Goal: Information Seeking & Learning: Find specific fact

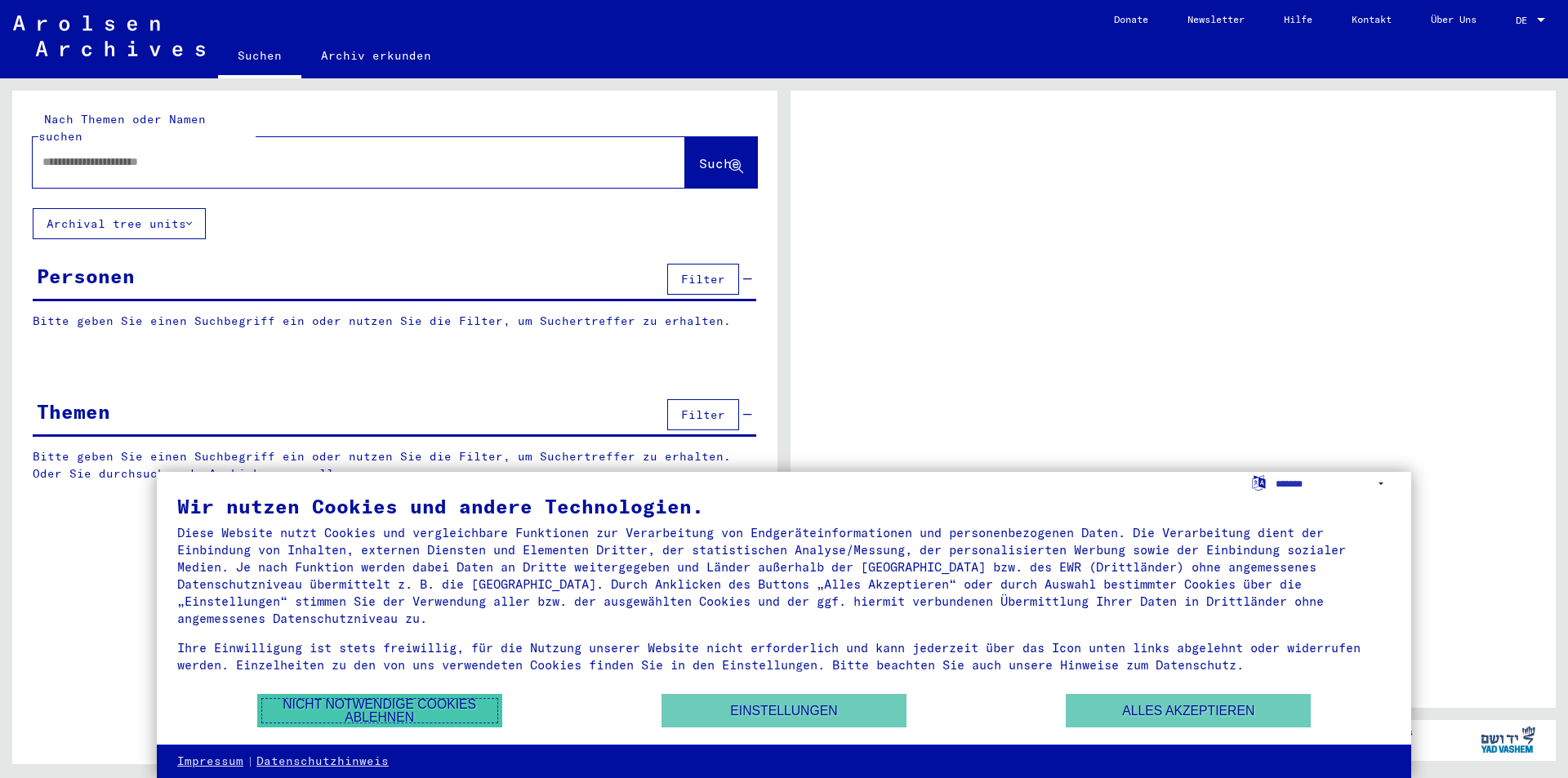
click at [349, 709] on button "Nicht notwendige Cookies ablehnen" at bounding box center [379, 711] width 245 height 34
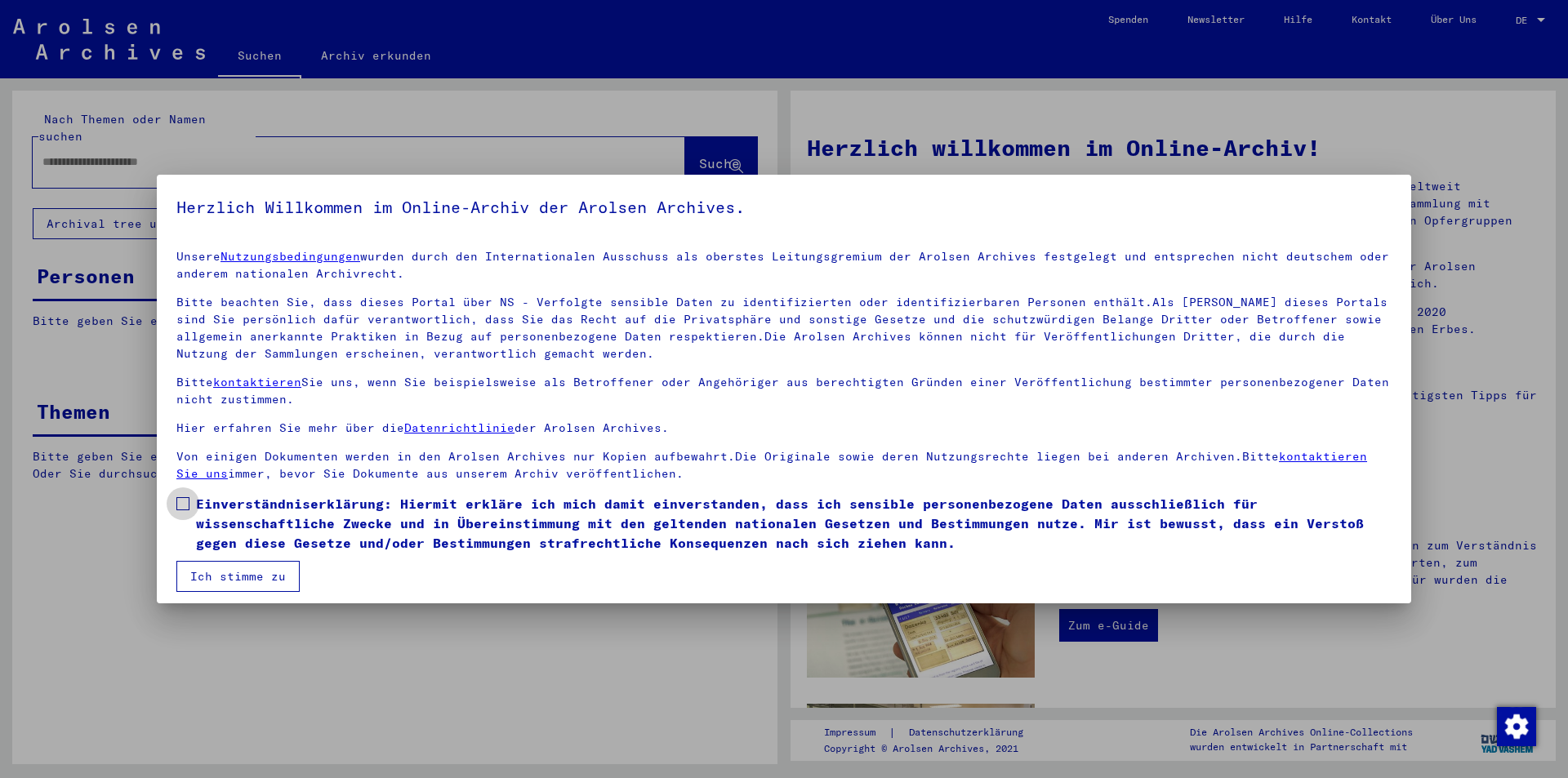
click at [183, 500] on span at bounding box center [183, 504] width 13 height 13
click at [213, 570] on button "Ich stimme zu" at bounding box center [238, 576] width 124 height 31
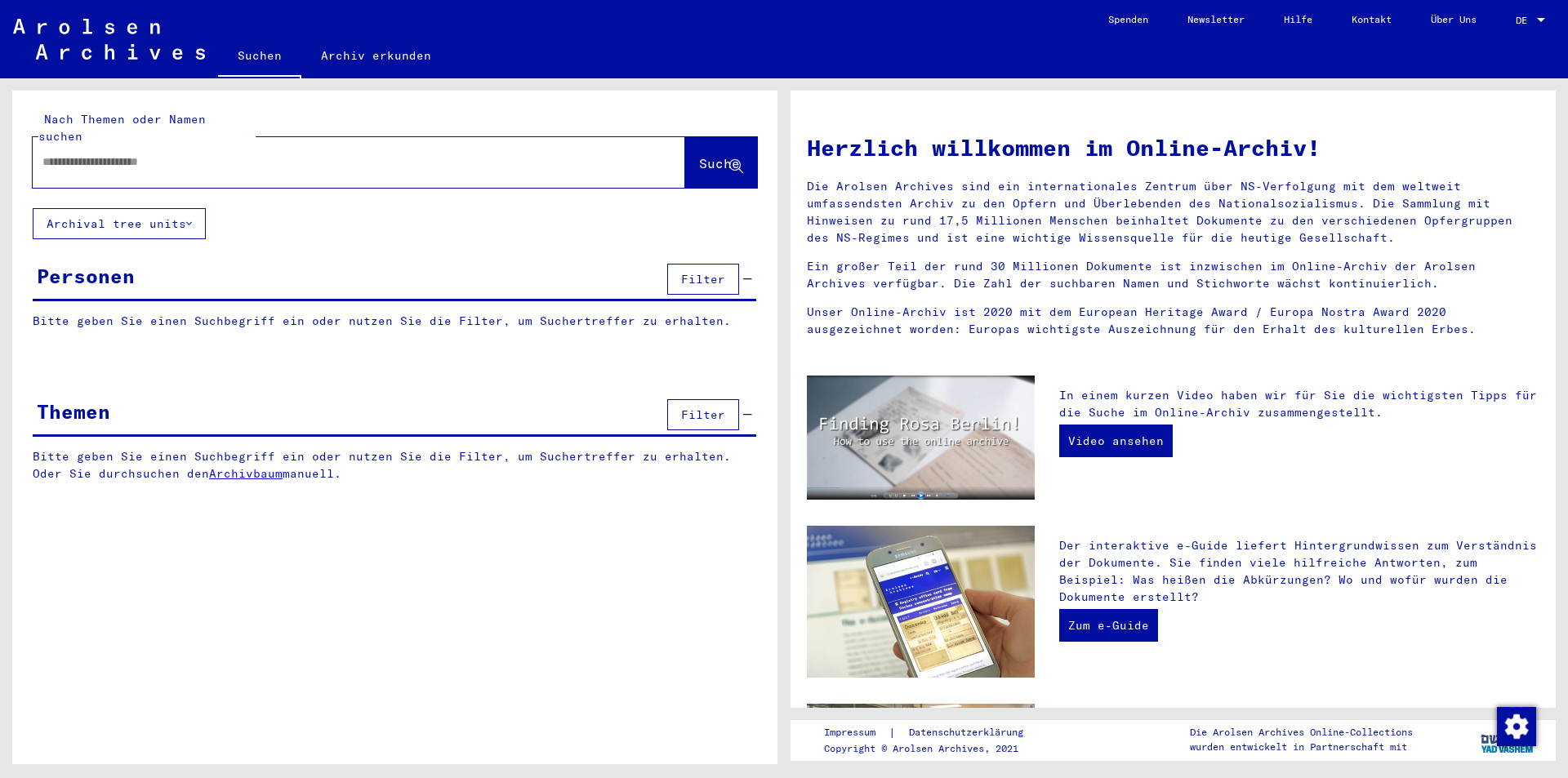
click at [68, 153] on input "text" at bounding box center [339, 161] width 594 height 17
type input "**********"
click at [705, 137] on button "Suche" at bounding box center [720, 162] width 72 height 50
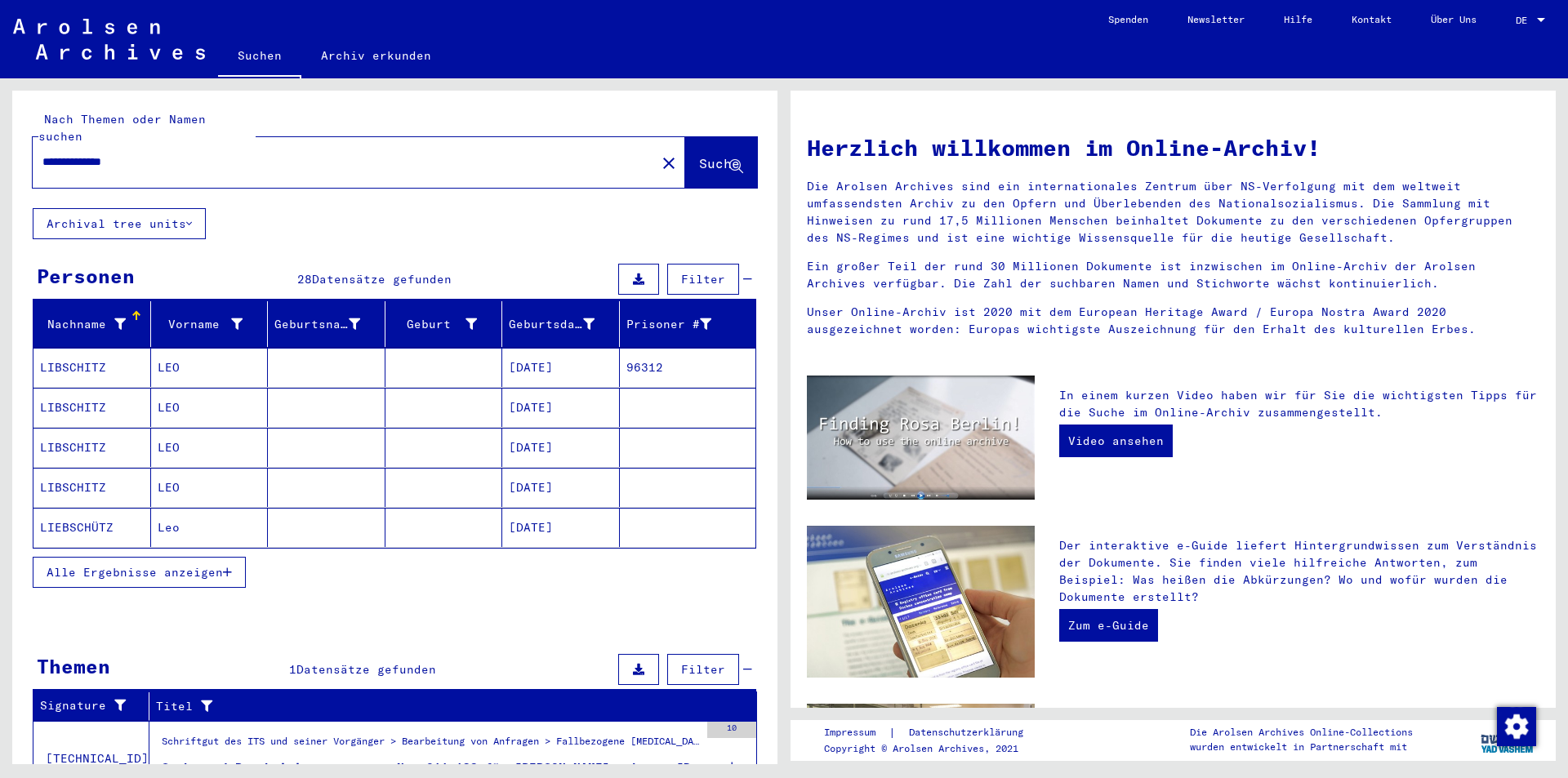
click at [135, 565] on span "Alle Ergebnisse anzeigen" at bounding box center [135, 572] width 177 height 14
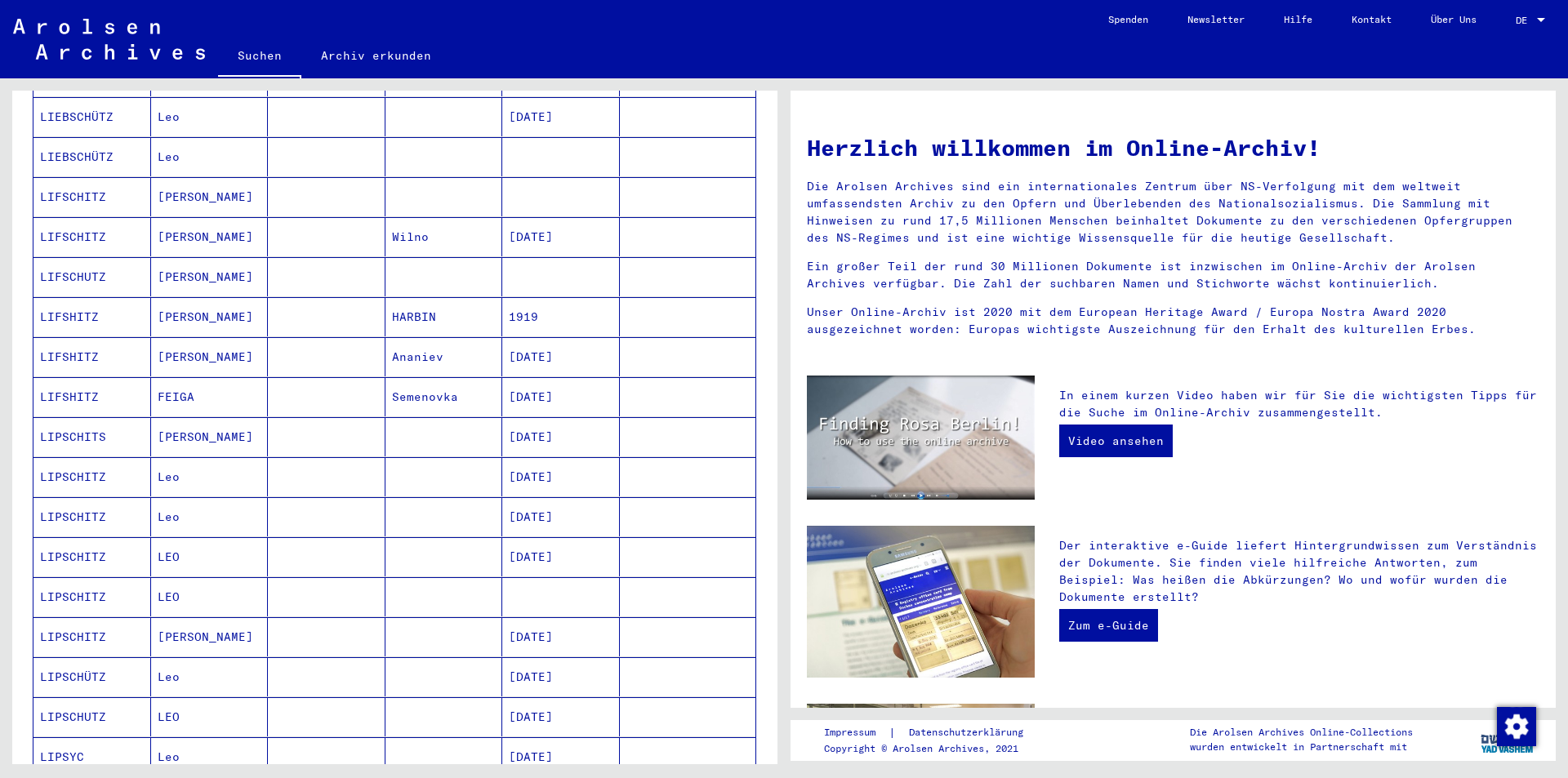
scroll to position [490, 0]
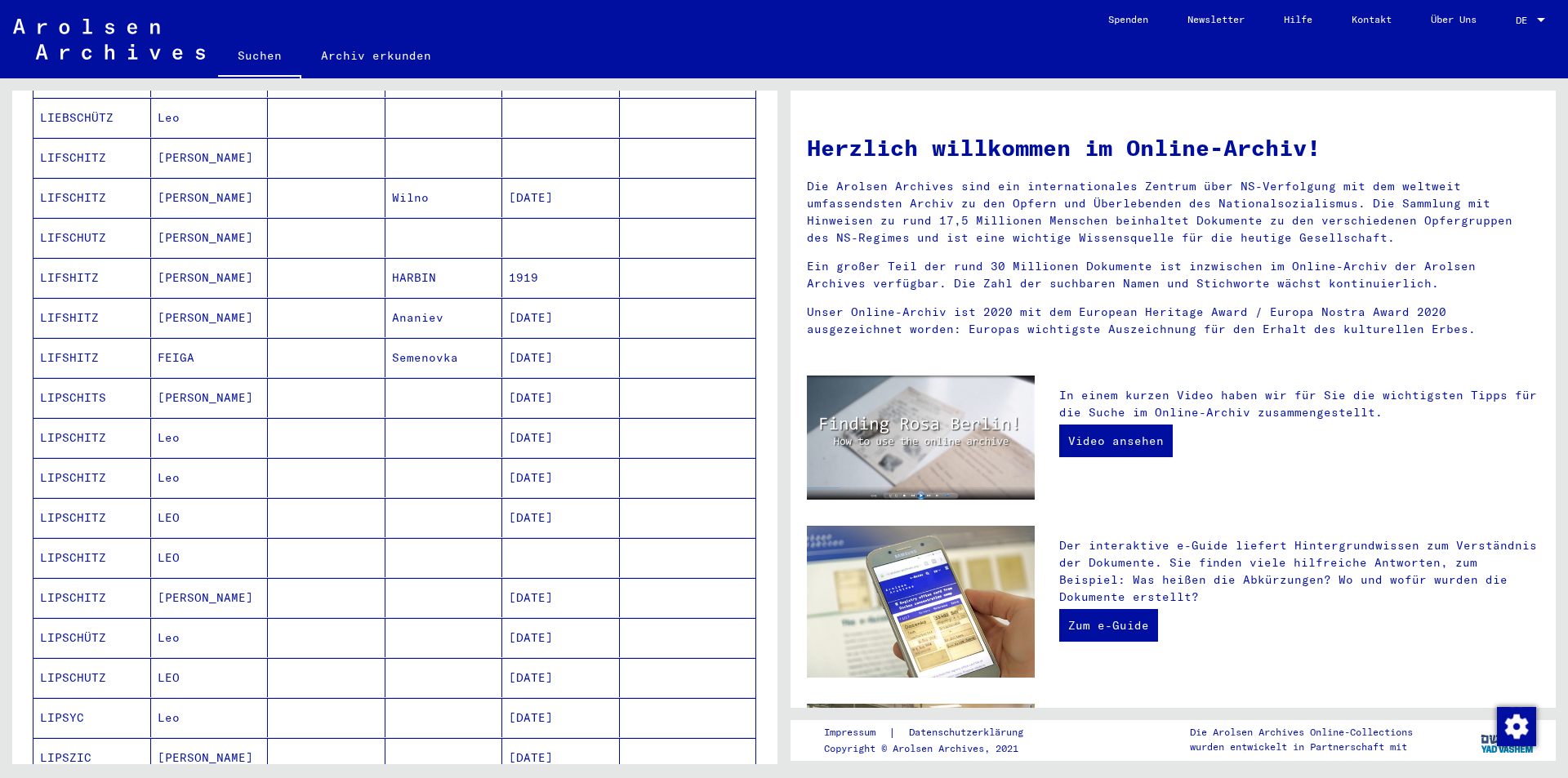
click at [79, 378] on mat-cell "LIPSCHITS" at bounding box center [93, 397] width 118 height 40
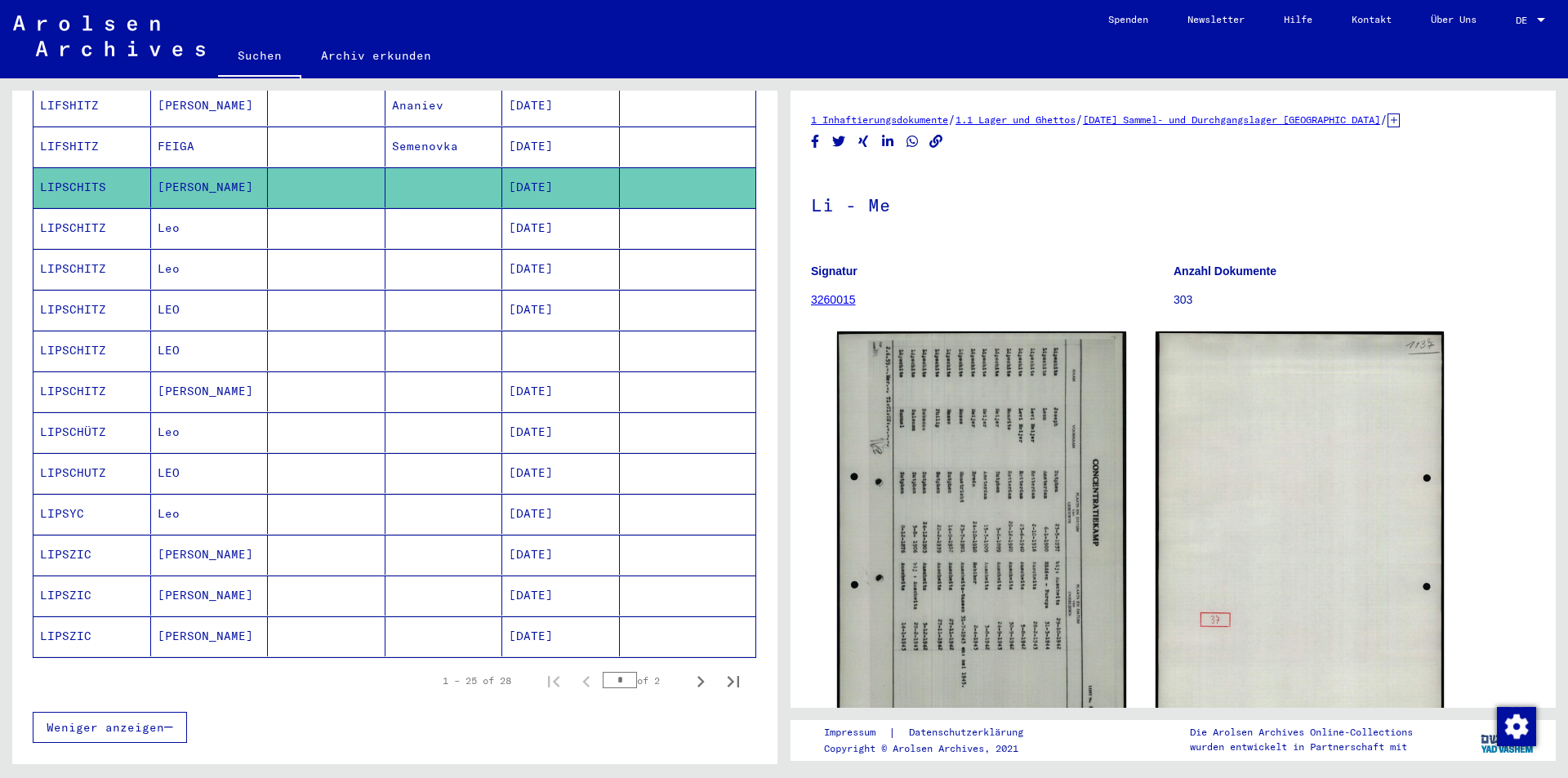
scroll to position [739, 0]
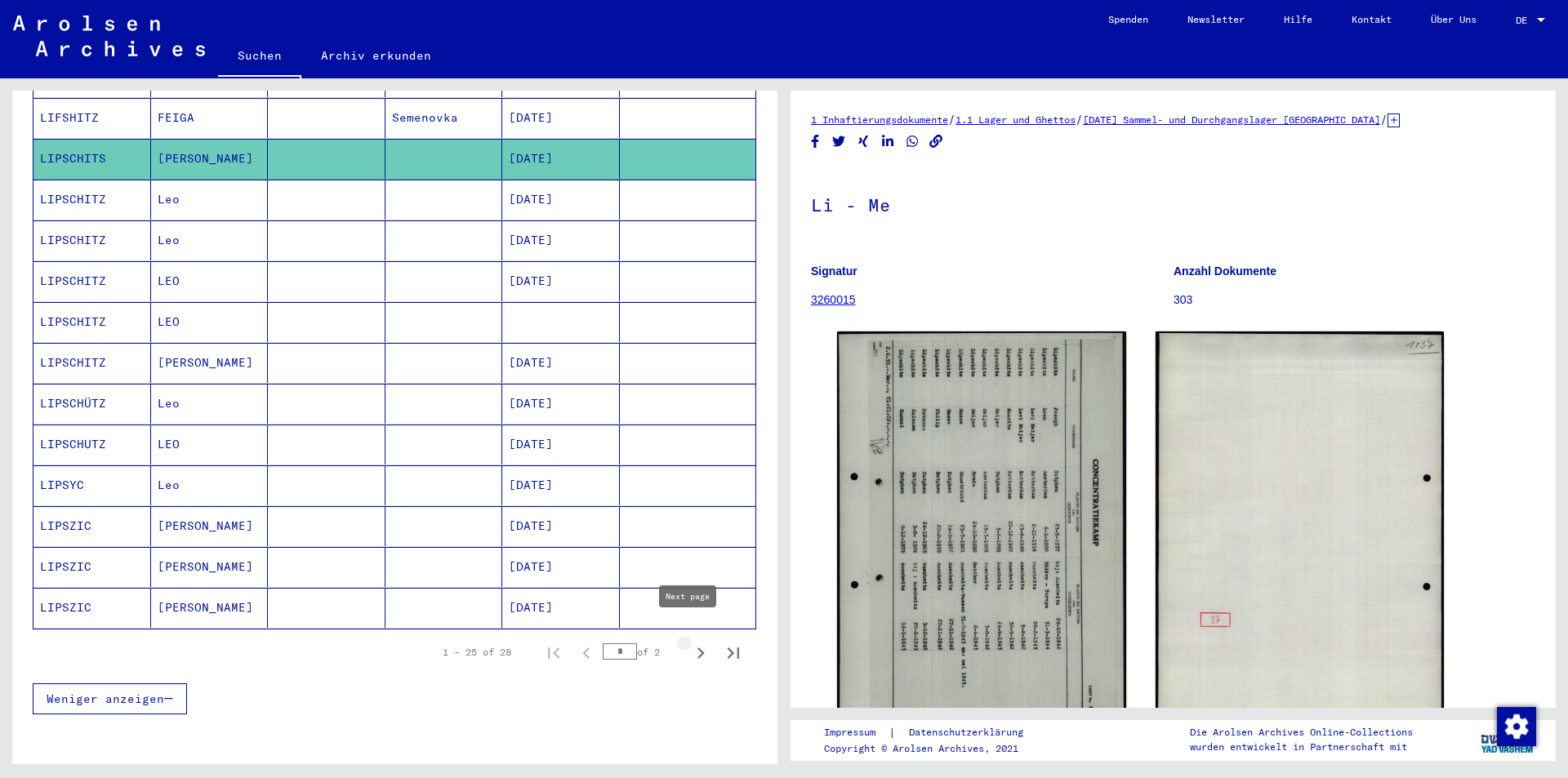
click at [697, 648] on icon "Next page" at bounding box center [701, 654] width 8 height 12
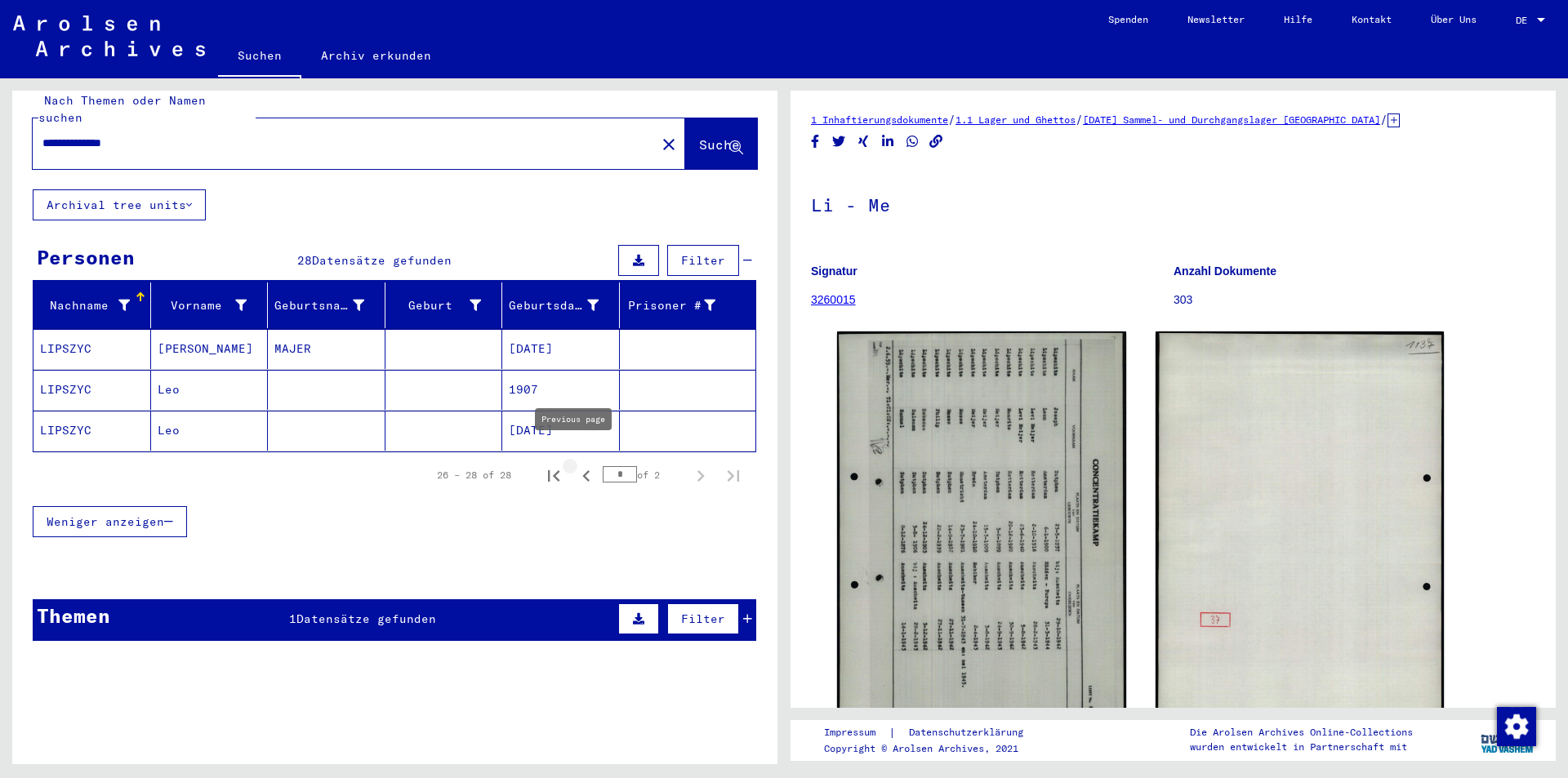
click at [575, 464] on icon "Previous page" at bounding box center [585, 475] width 23 height 23
type input "*"
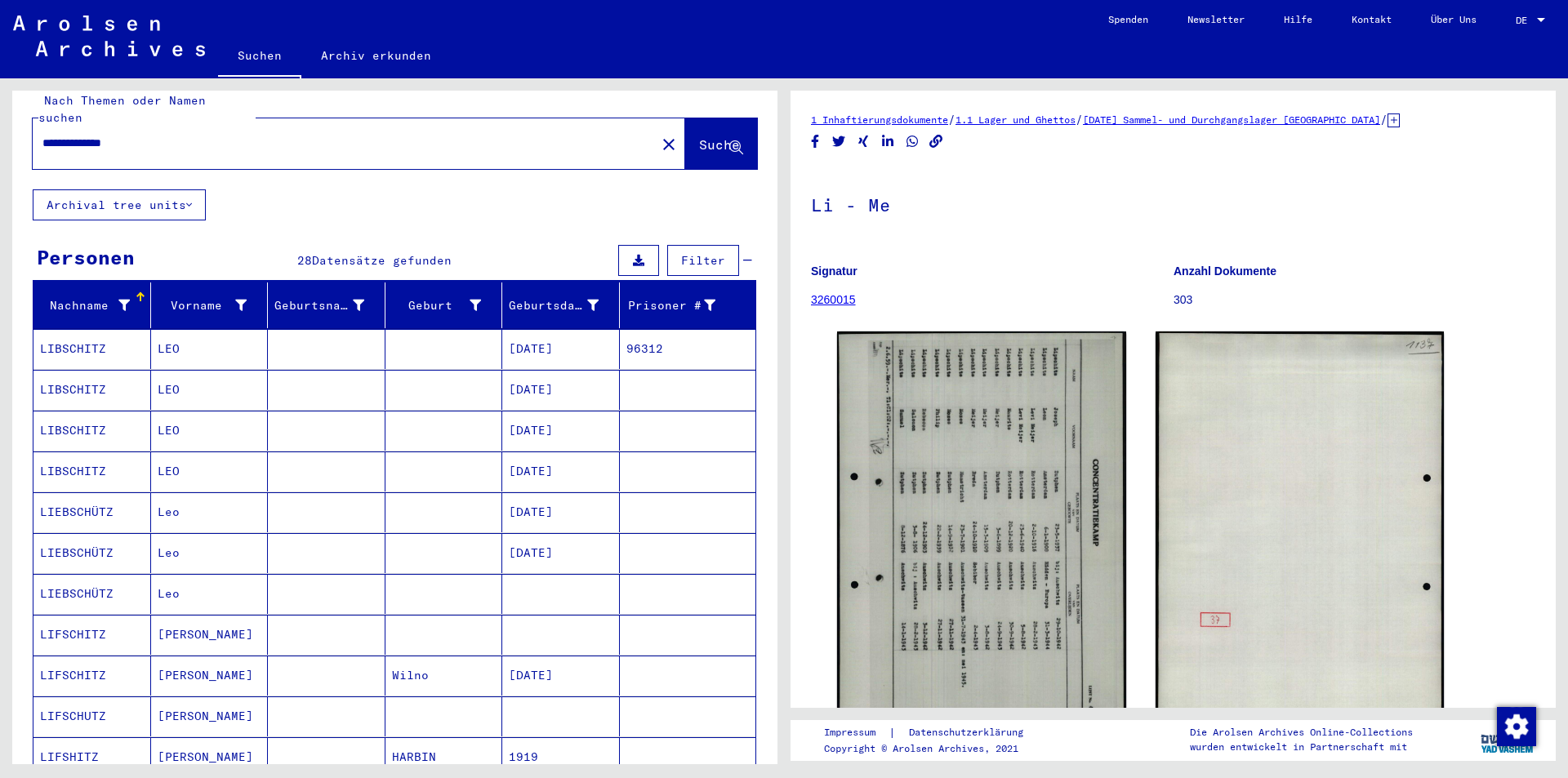
click at [72, 618] on mat-cell "LIFSCHITZ" at bounding box center [93, 635] width 118 height 40
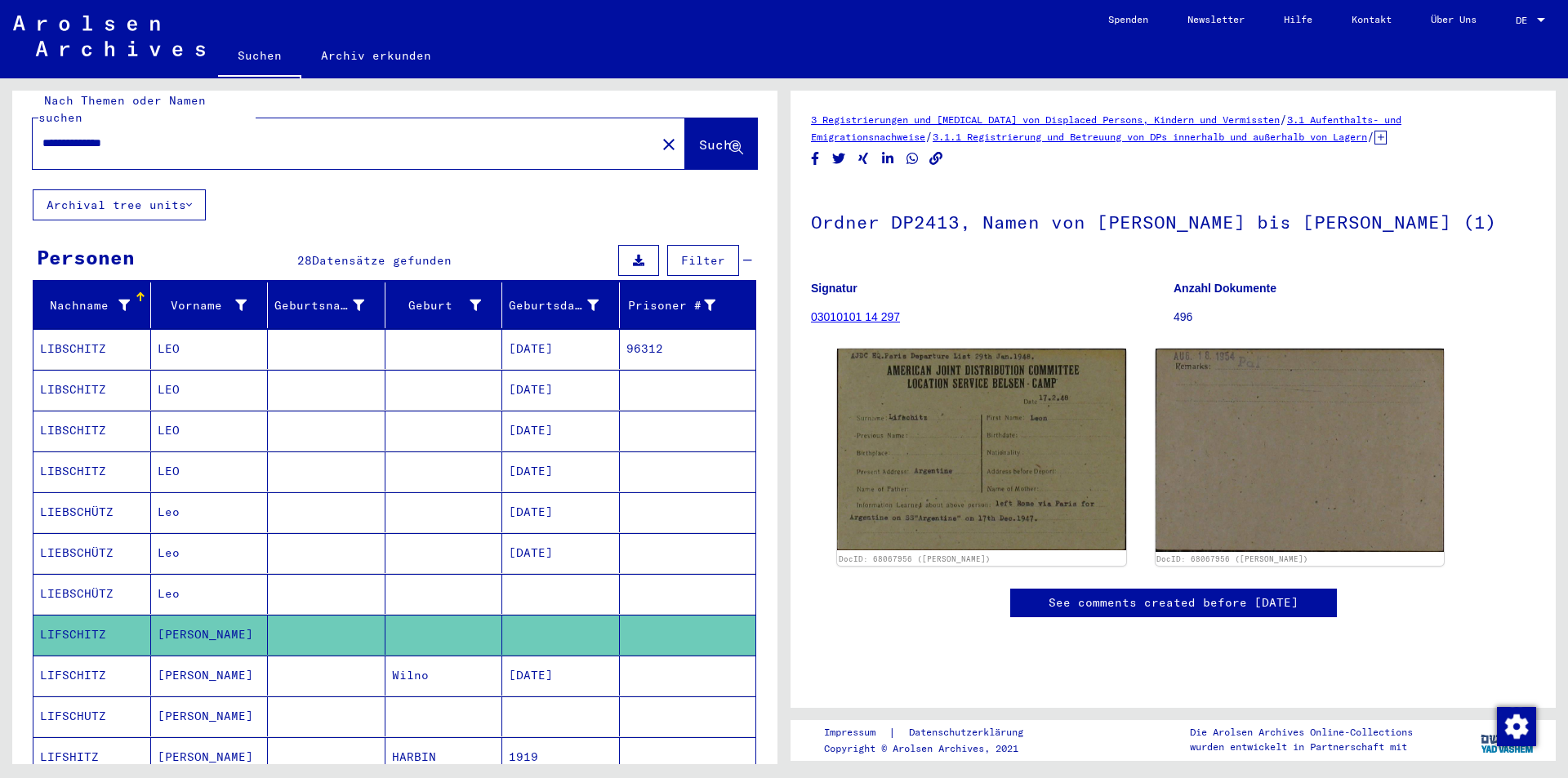
click at [69, 701] on icon at bounding box center [67, 713] width 41 height 66
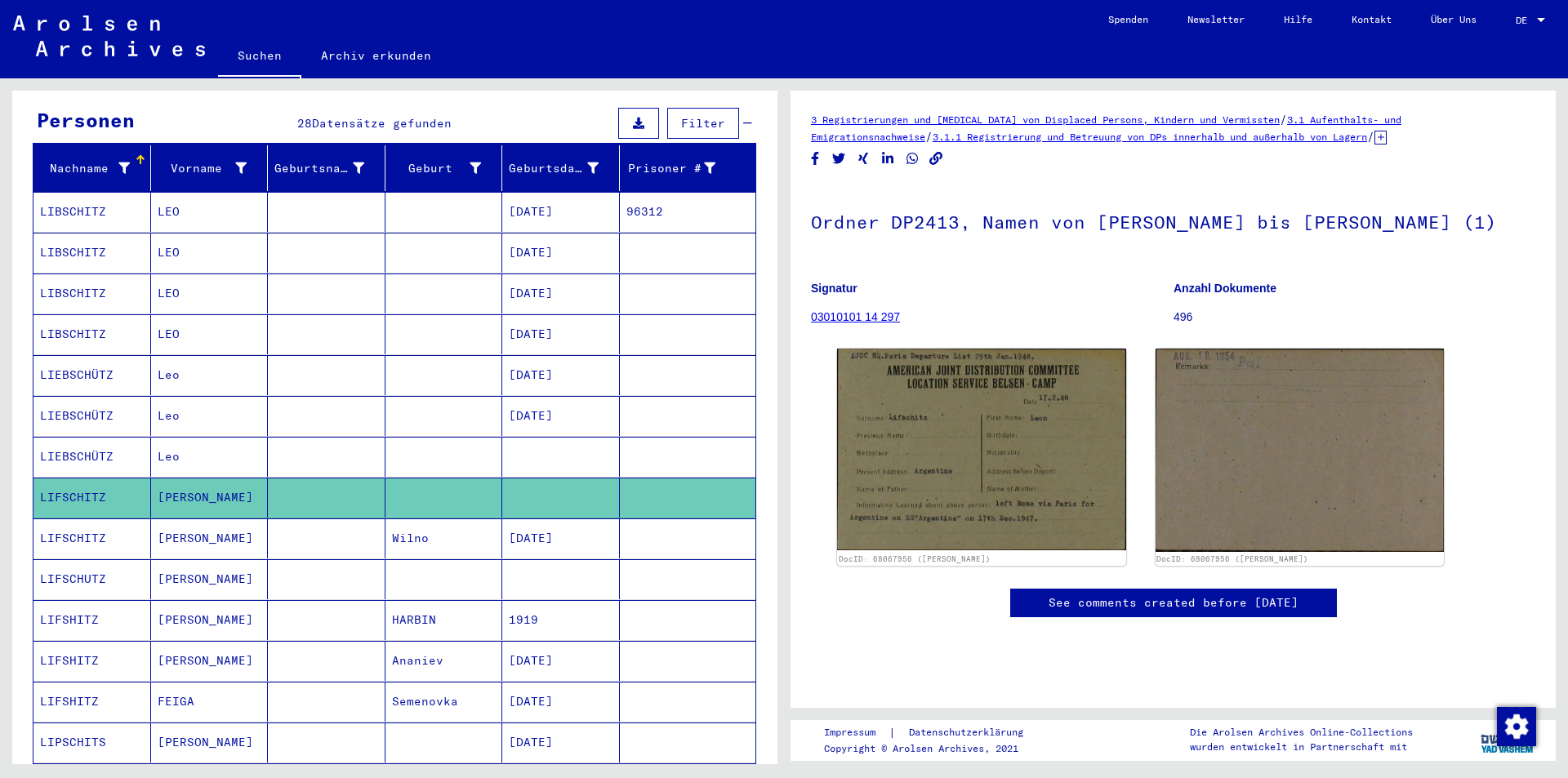
scroll to position [182, 0]
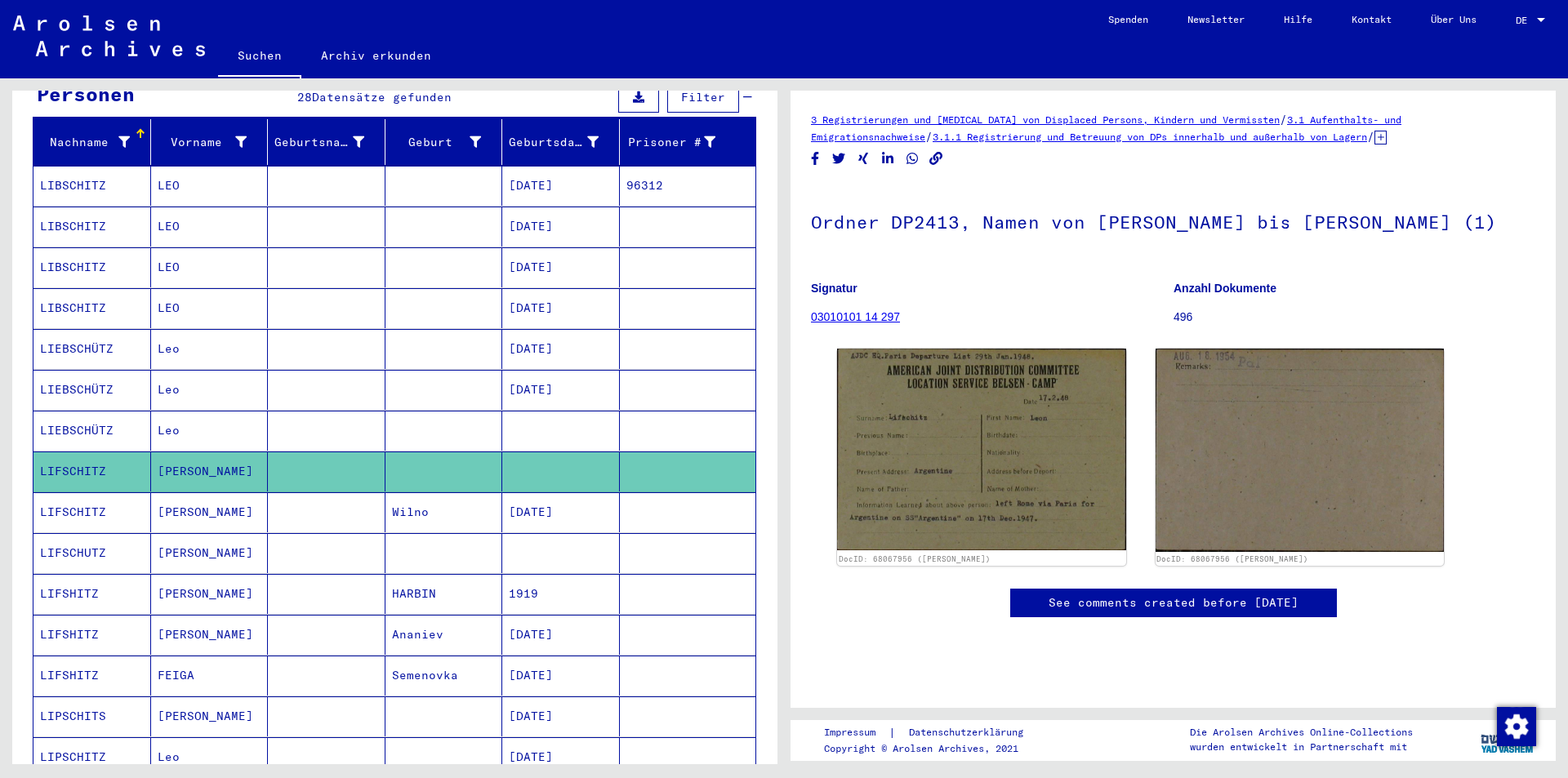
click at [94, 696] on mat-cell "LIPSCHITS" at bounding box center [93, 717] width 118 height 40
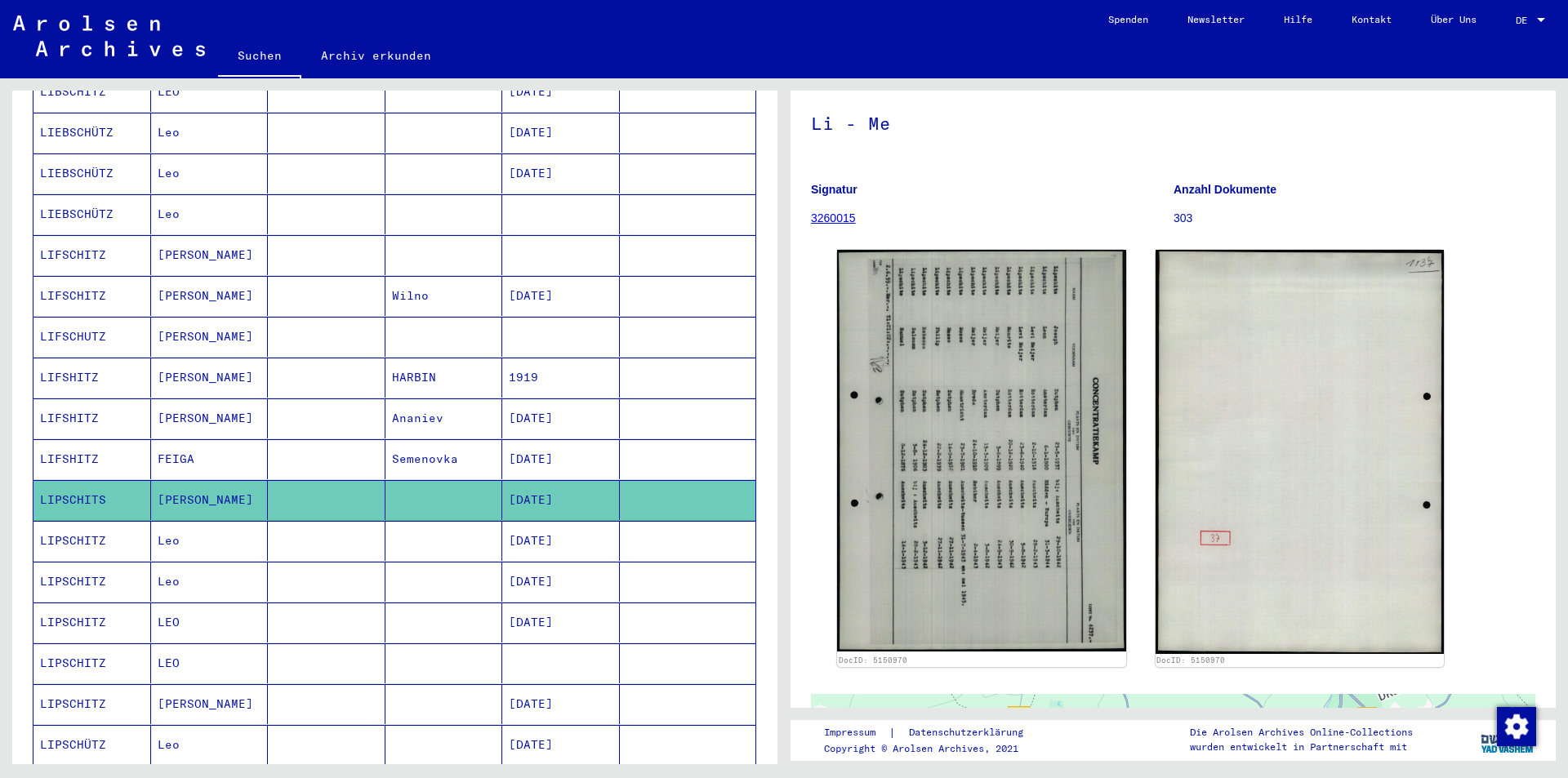
scroll to position [427, 0]
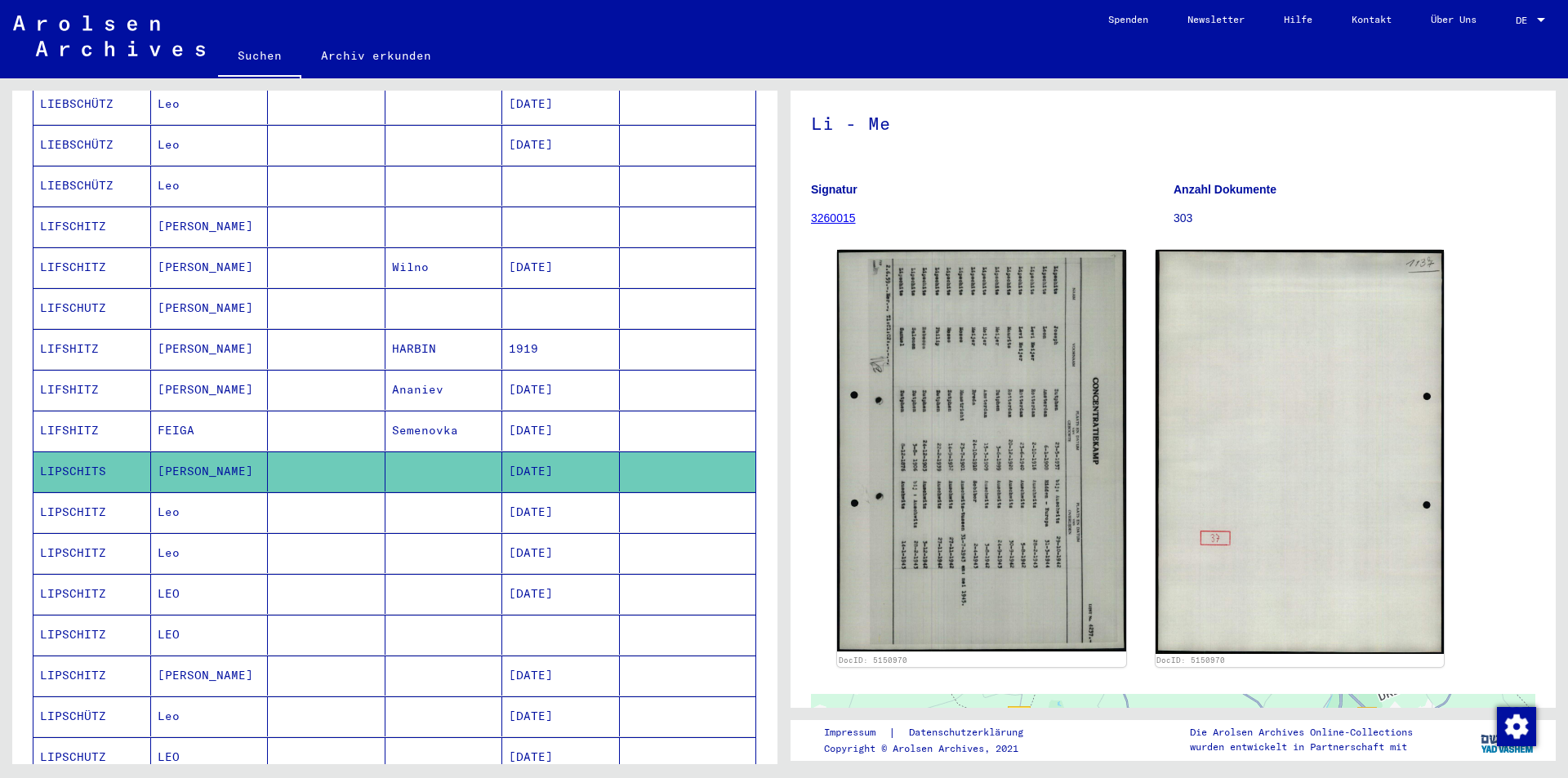
click at [107, 656] on mat-cell "LIPSCHITZ" at bounding box center [93, 675] width 118 height 40
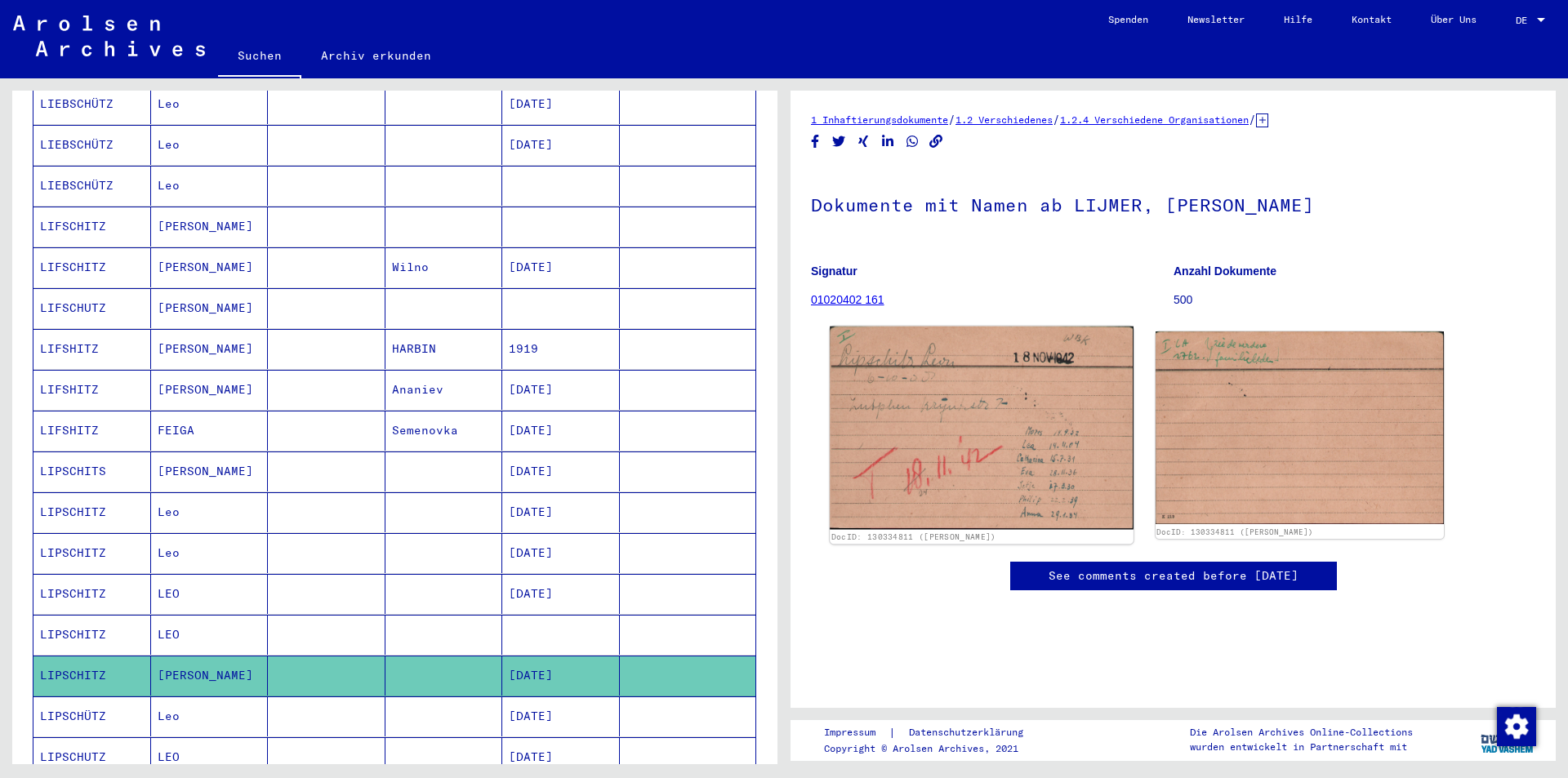
click at [936, 435] on img at bounding box center [981, 428] width 303 height 204
